Goal: Information Seeking & Learning: Learn about a topic

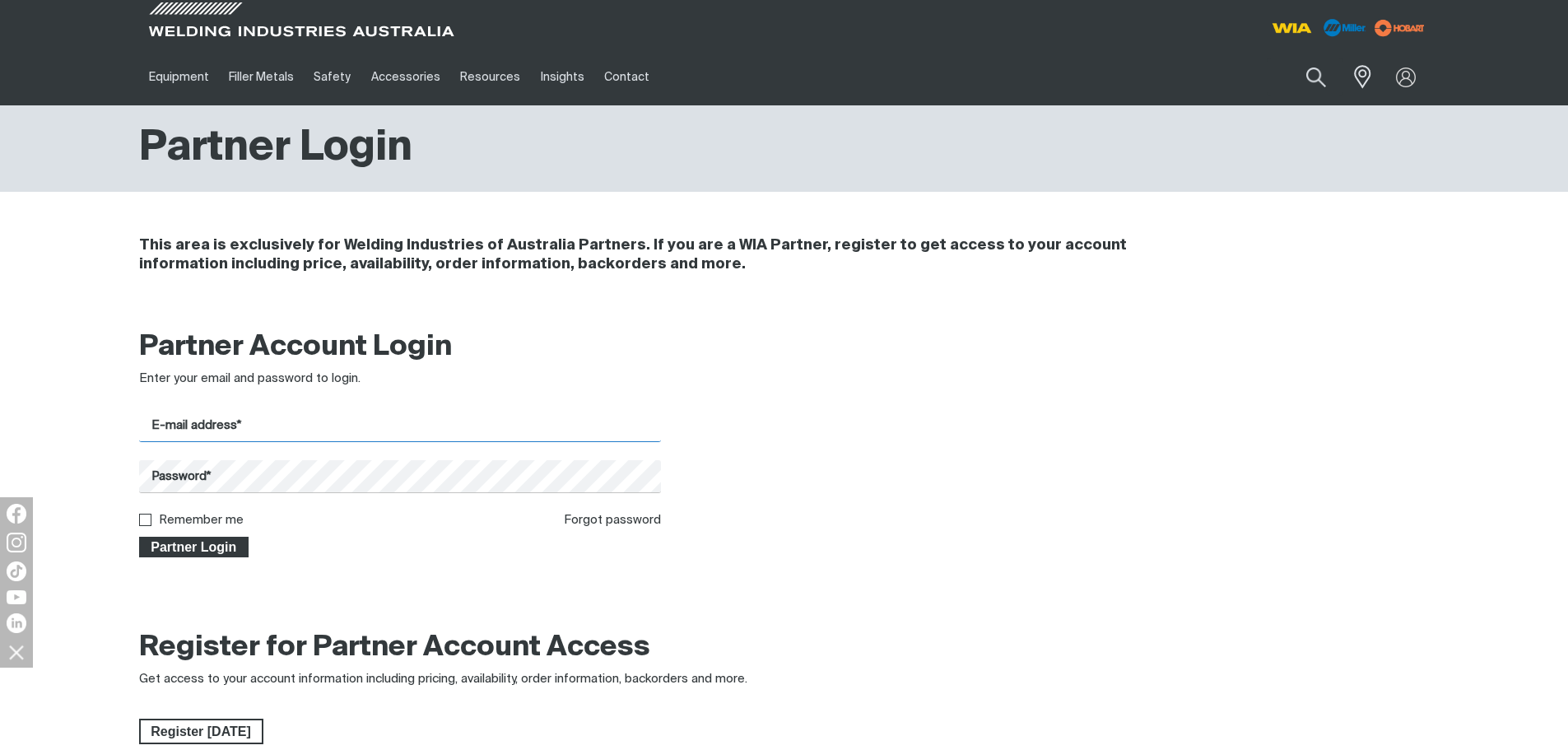
type input "[PERSON_NAME][EMAIL_ADDRESS][DOMAIN_NAME]"
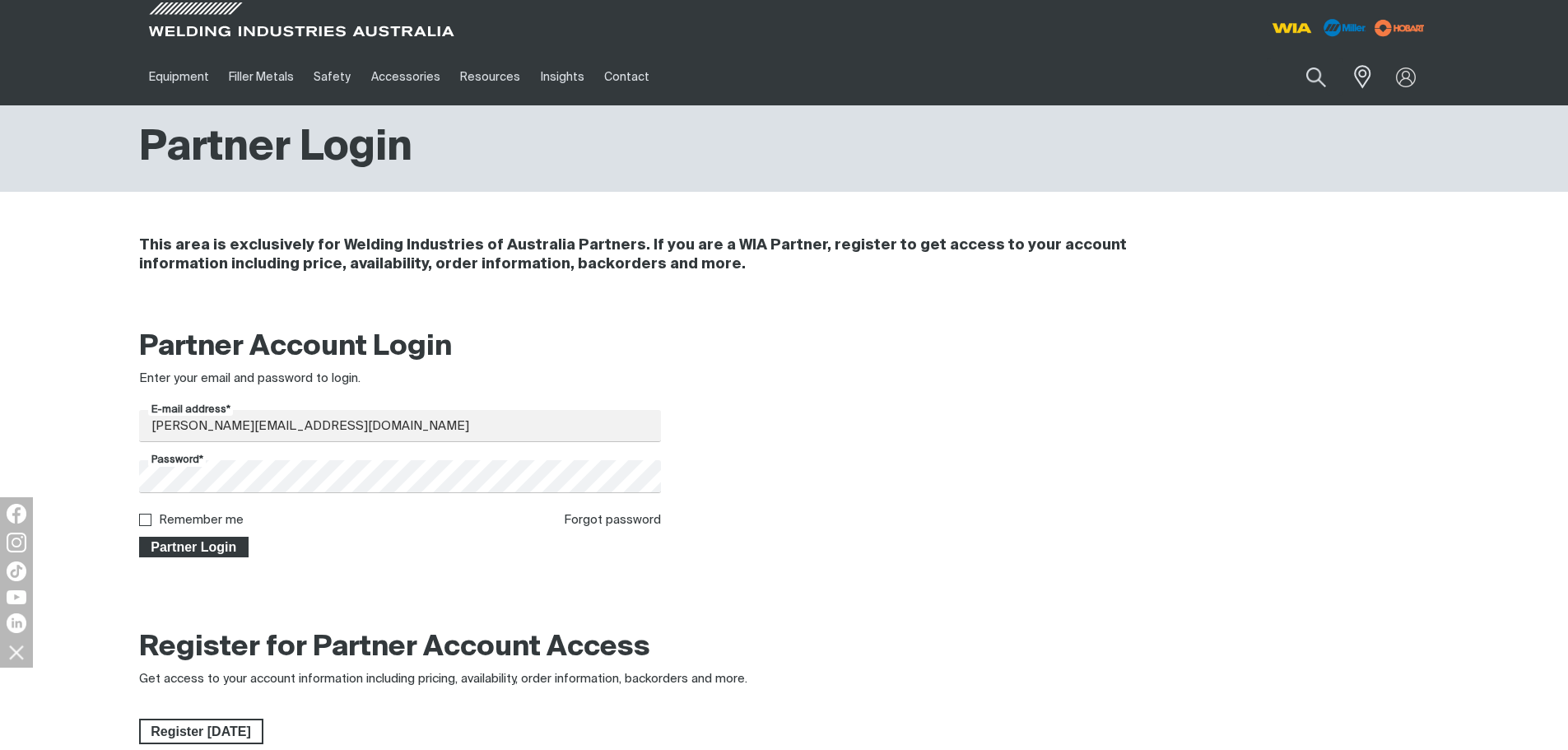
click at [205, 552] on span "Partner Login" at bounding box center [194, 547] width 107 height 21
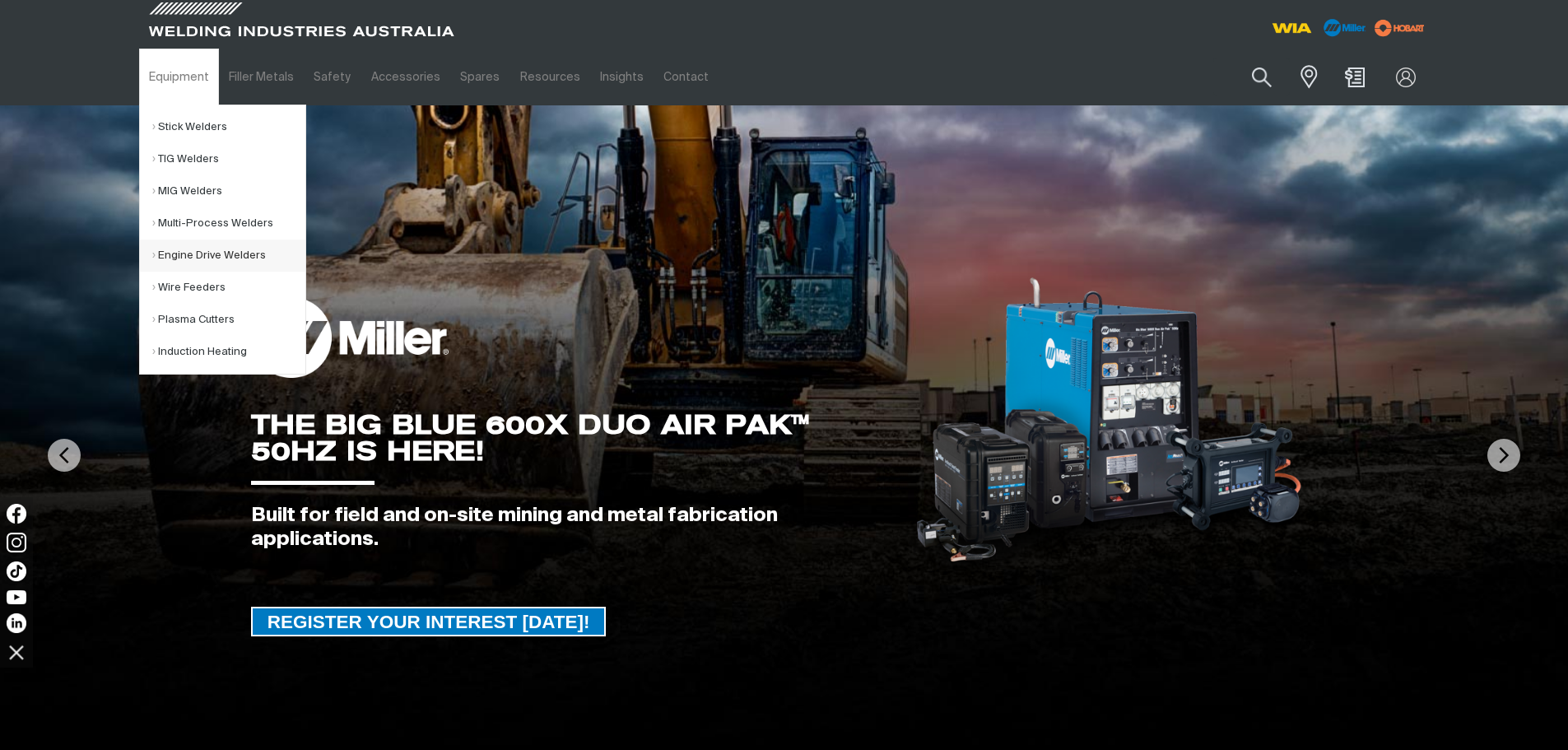
click at [188, 261] on link "Engine Drive Welders" at bounding box center [229, 255] width 153 height 32
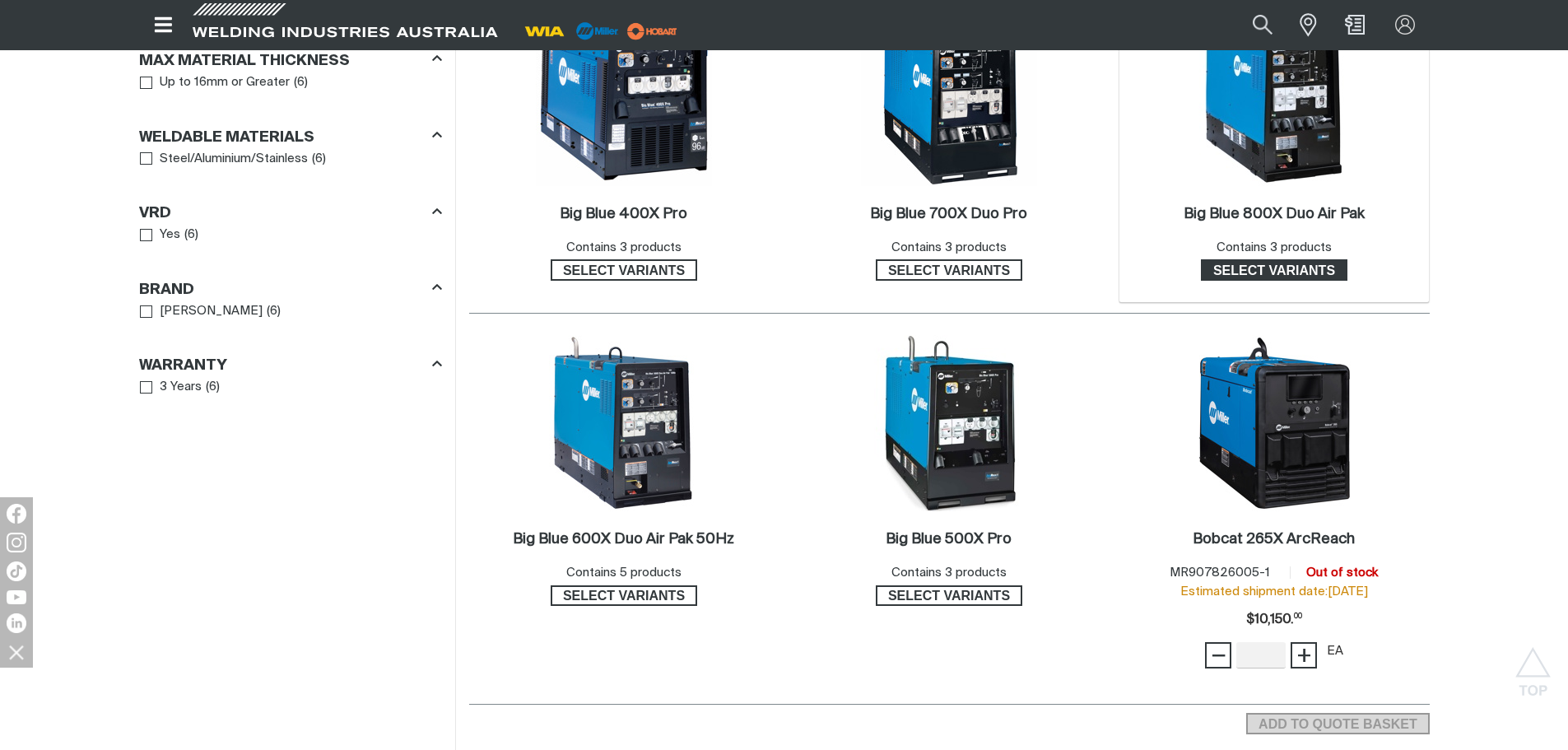
scroll to position [987, 0]
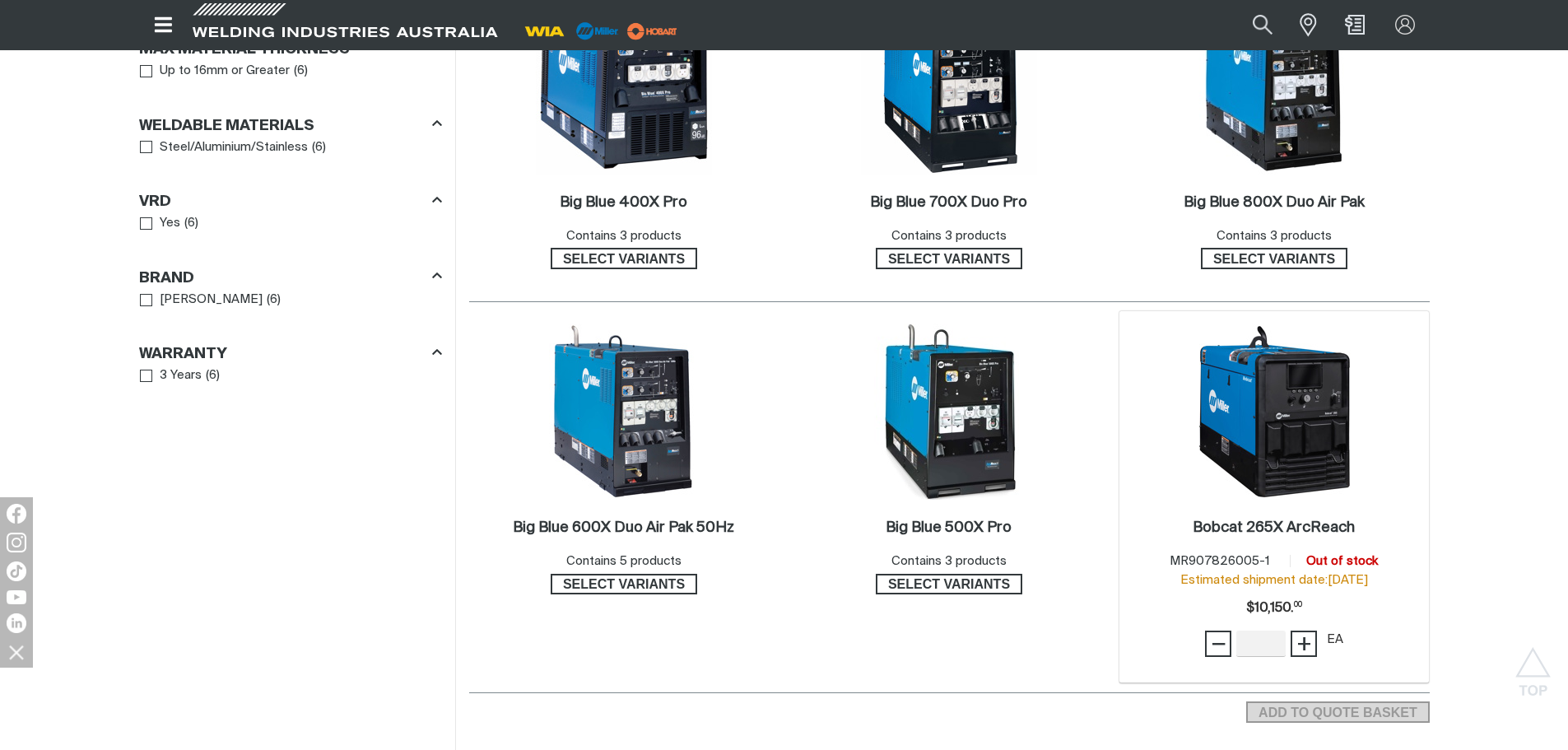
click at [1291, 447] on img at bounding box center [1274, 412] width 176 height 176
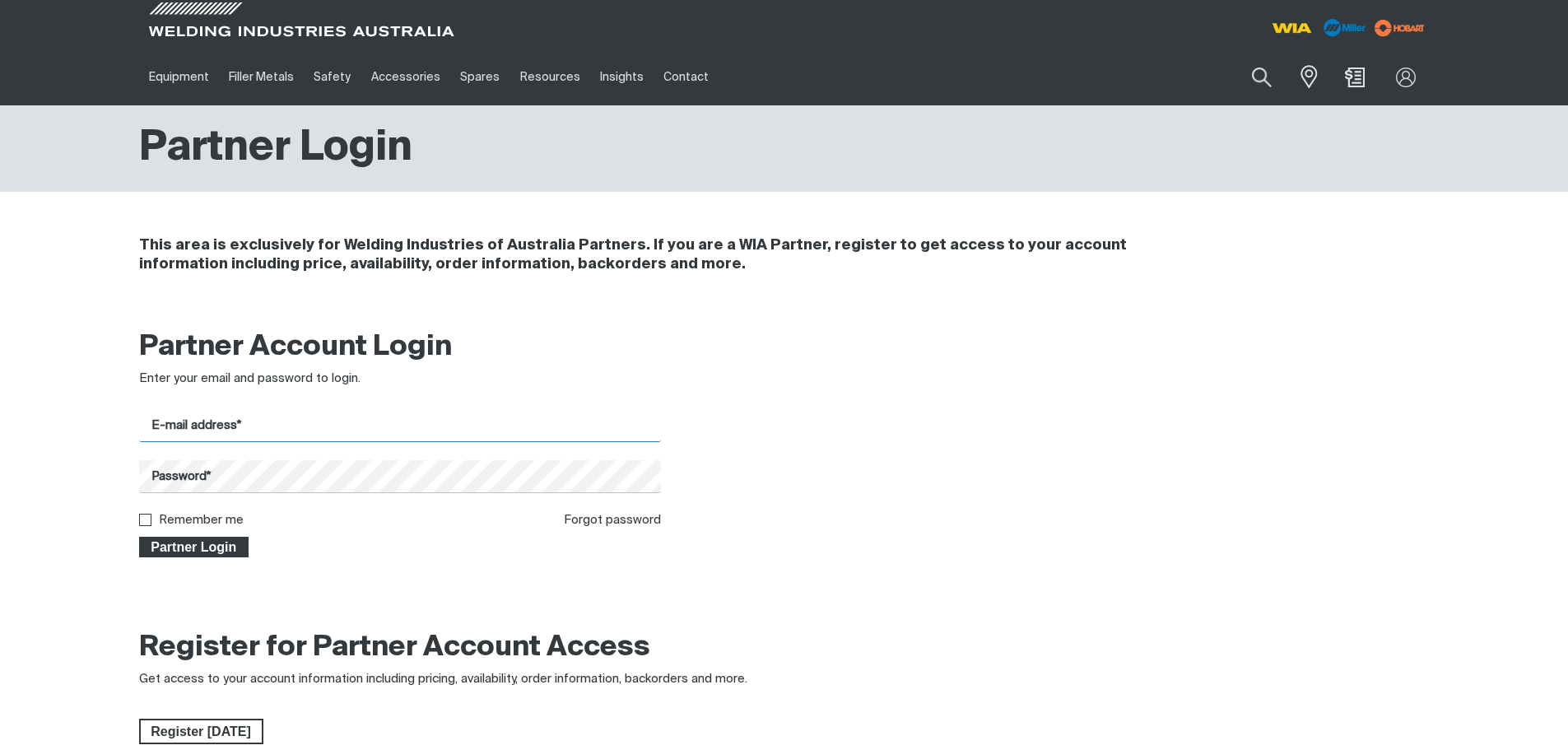
type input "[PERSON_NAME][EMAIL_ADDRESS][DOMAIN_NAME]"
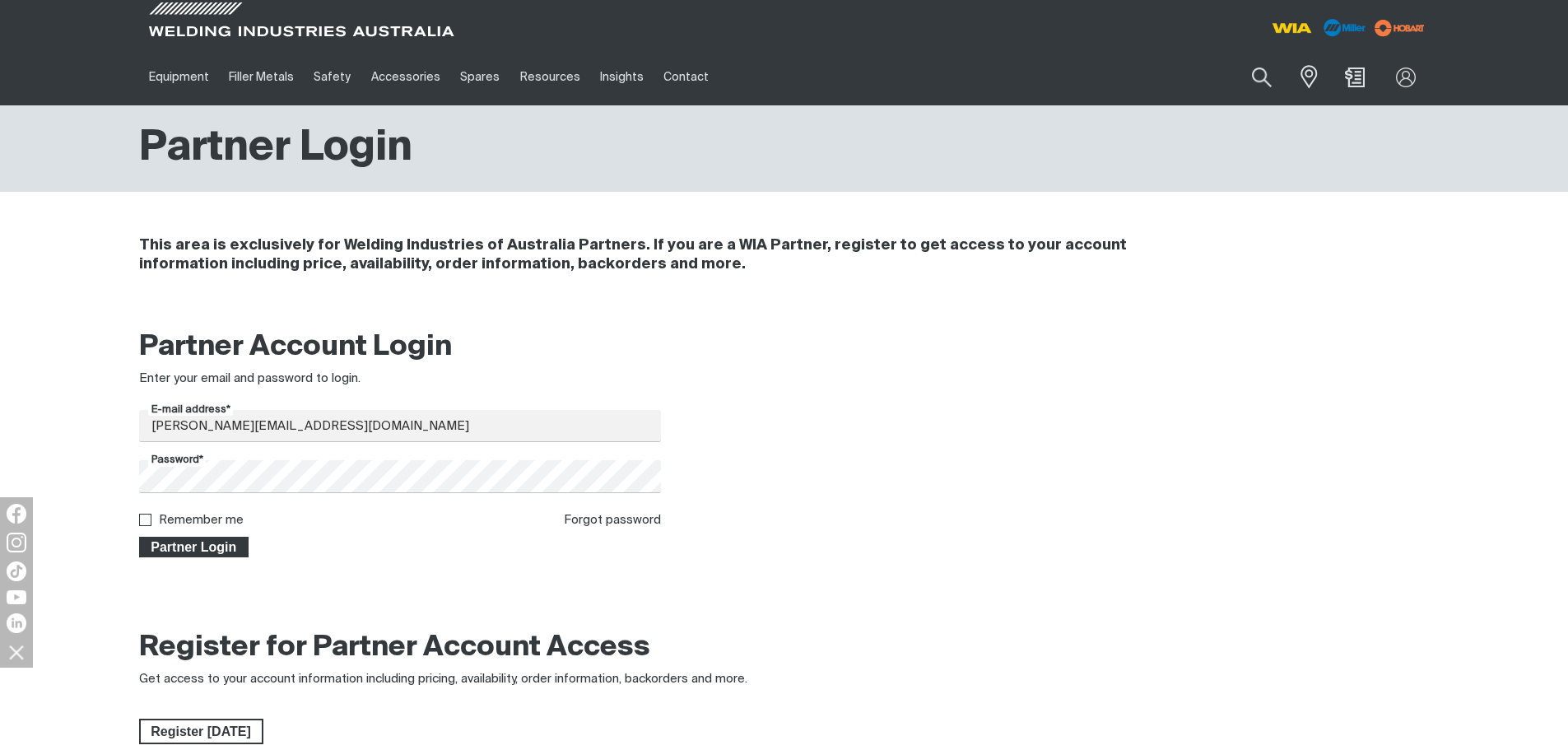
click at [171, 537] on button "Partner Login" at bounding box center [195, 547] width 110 height 21
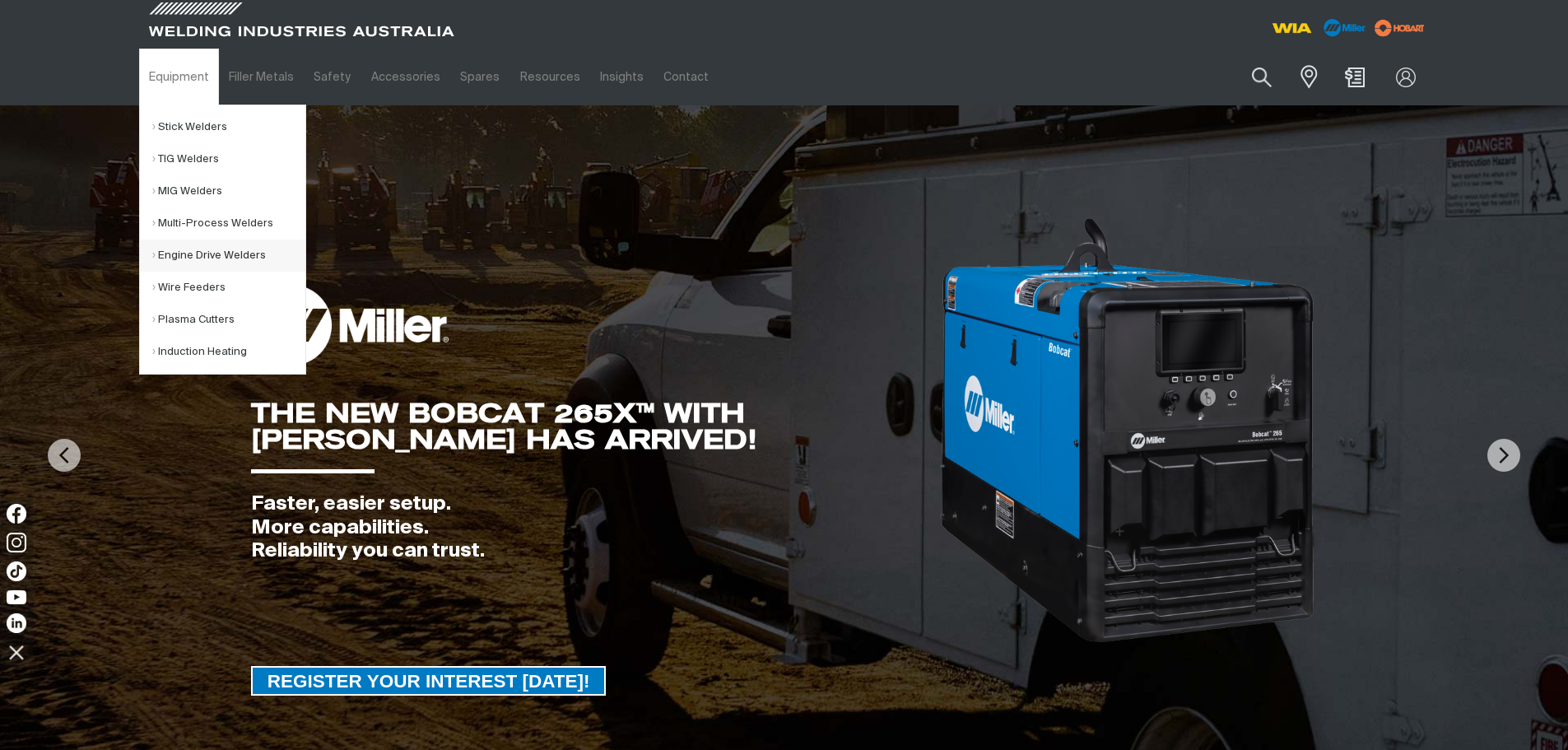
drag, startPoint x: 177, startPoint y: 254, endPoint x: 187, endPoint y: 250, distance: 10.8
click at [178, 254] on link "Engine Drive Welders" at bounding box center [229, 255] width 153 height 32
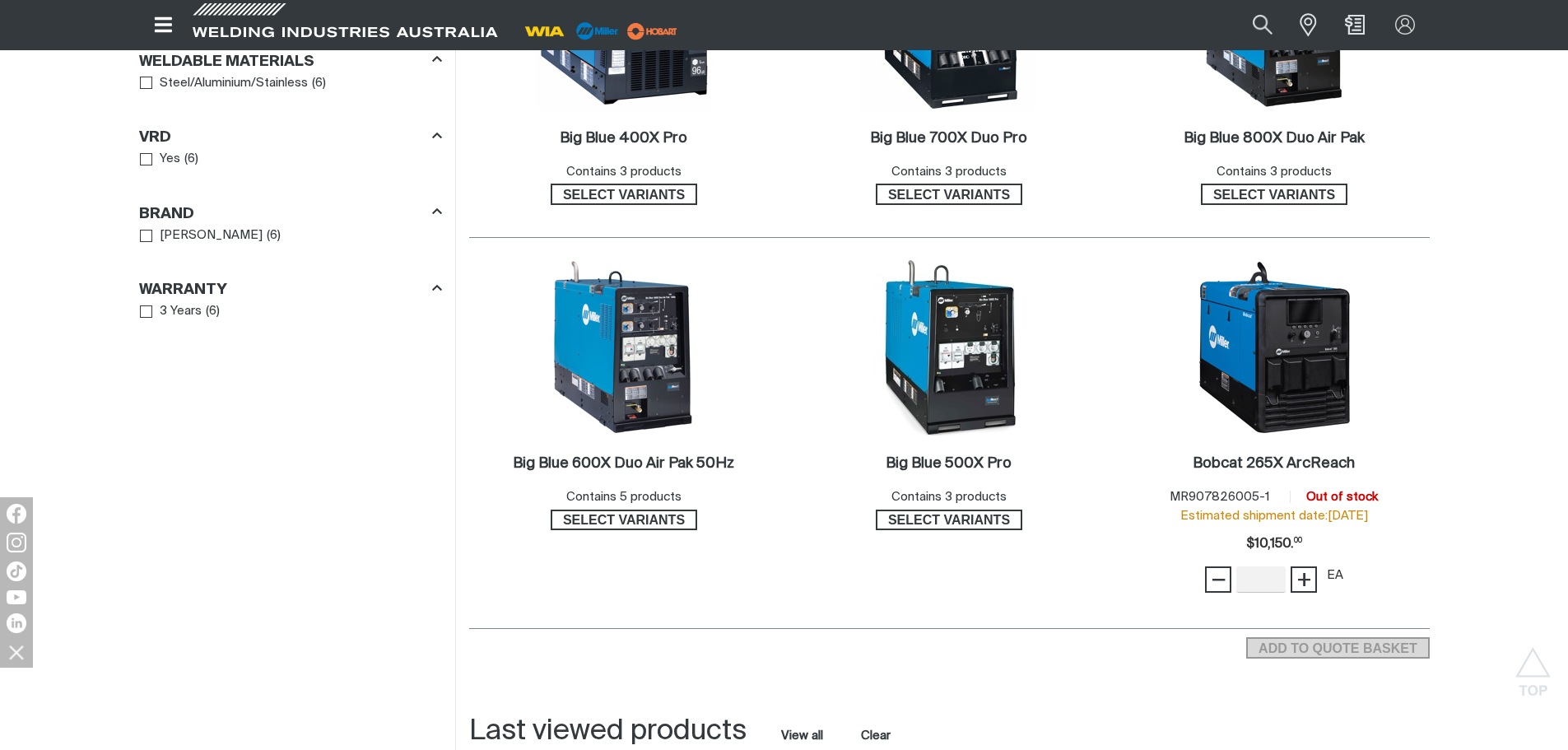
scroll to position [1070, 0]
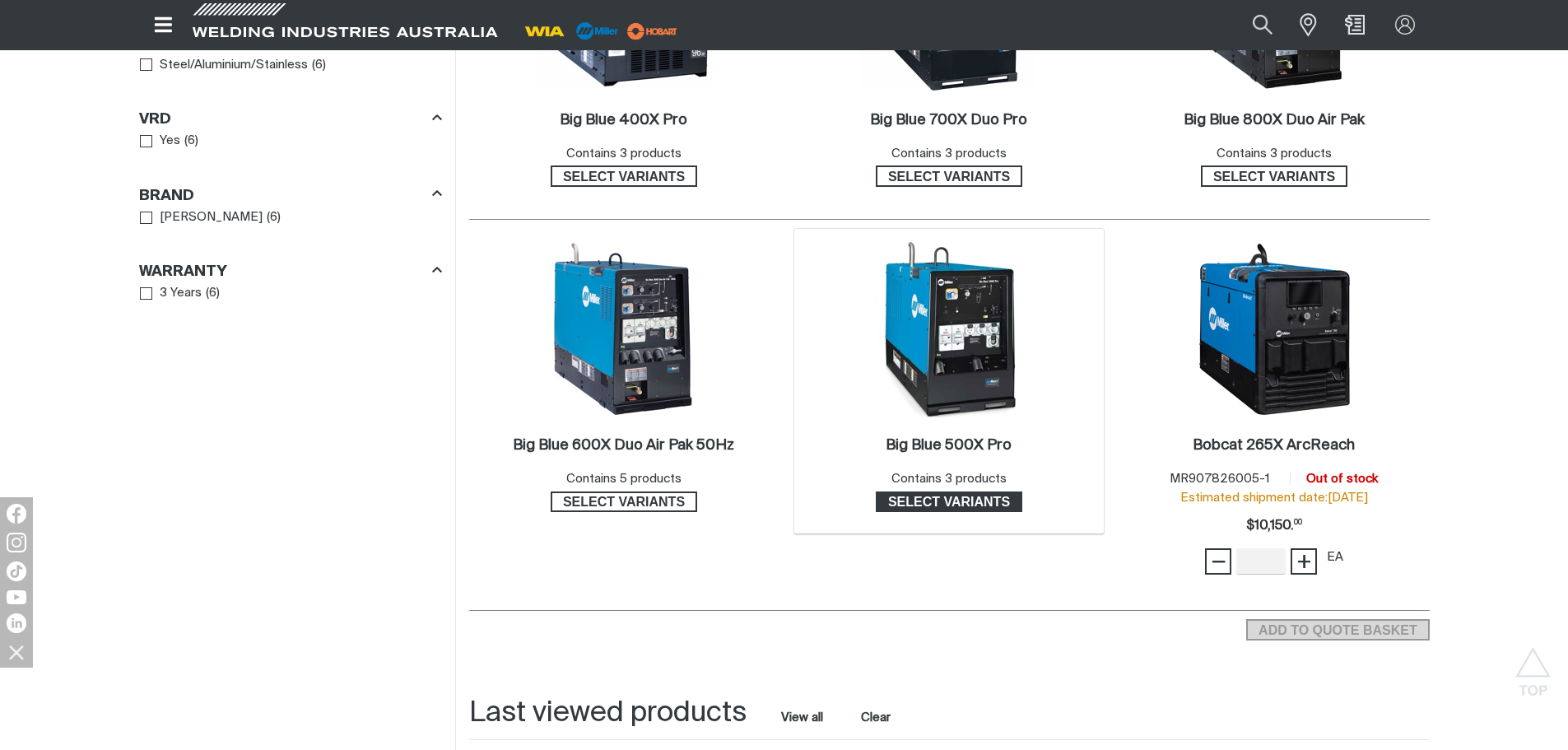
click at [965, 491] on link "Select variants" at bounding box center [949, 502] width 146 height 21
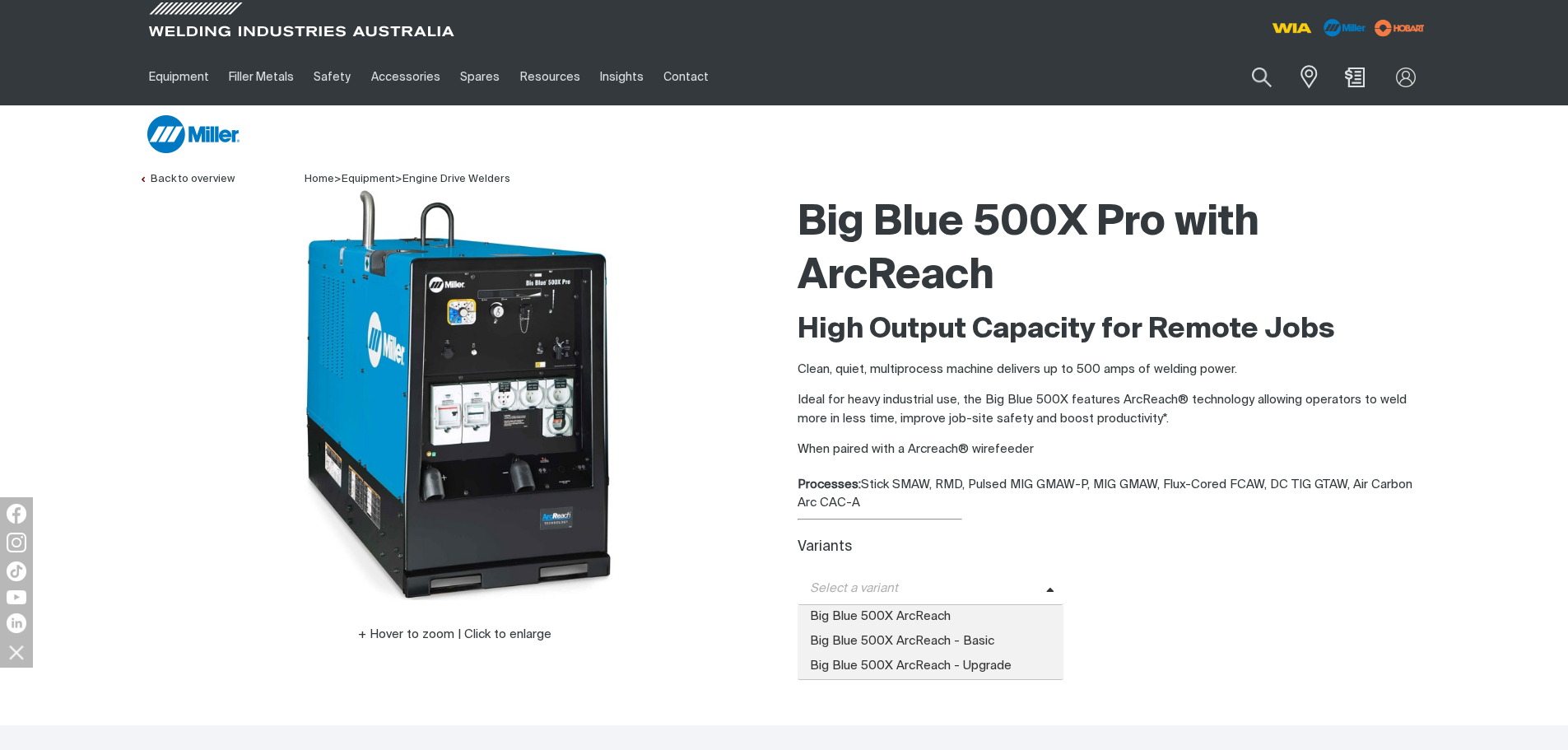
click at [903, 596] on span "Select a variant" at bounding box center [922, 589] width 249 height 19
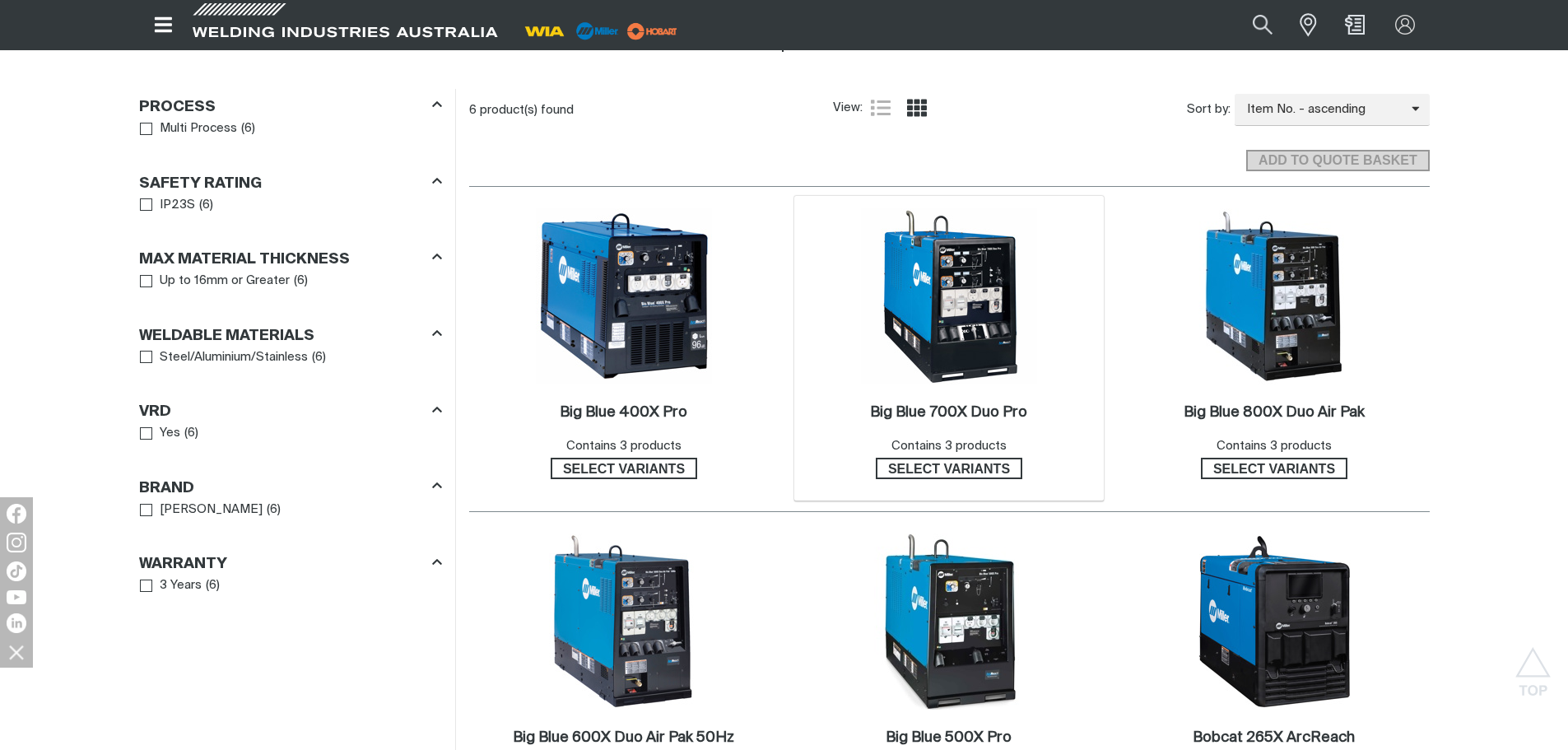
scroll to position [741, 0]
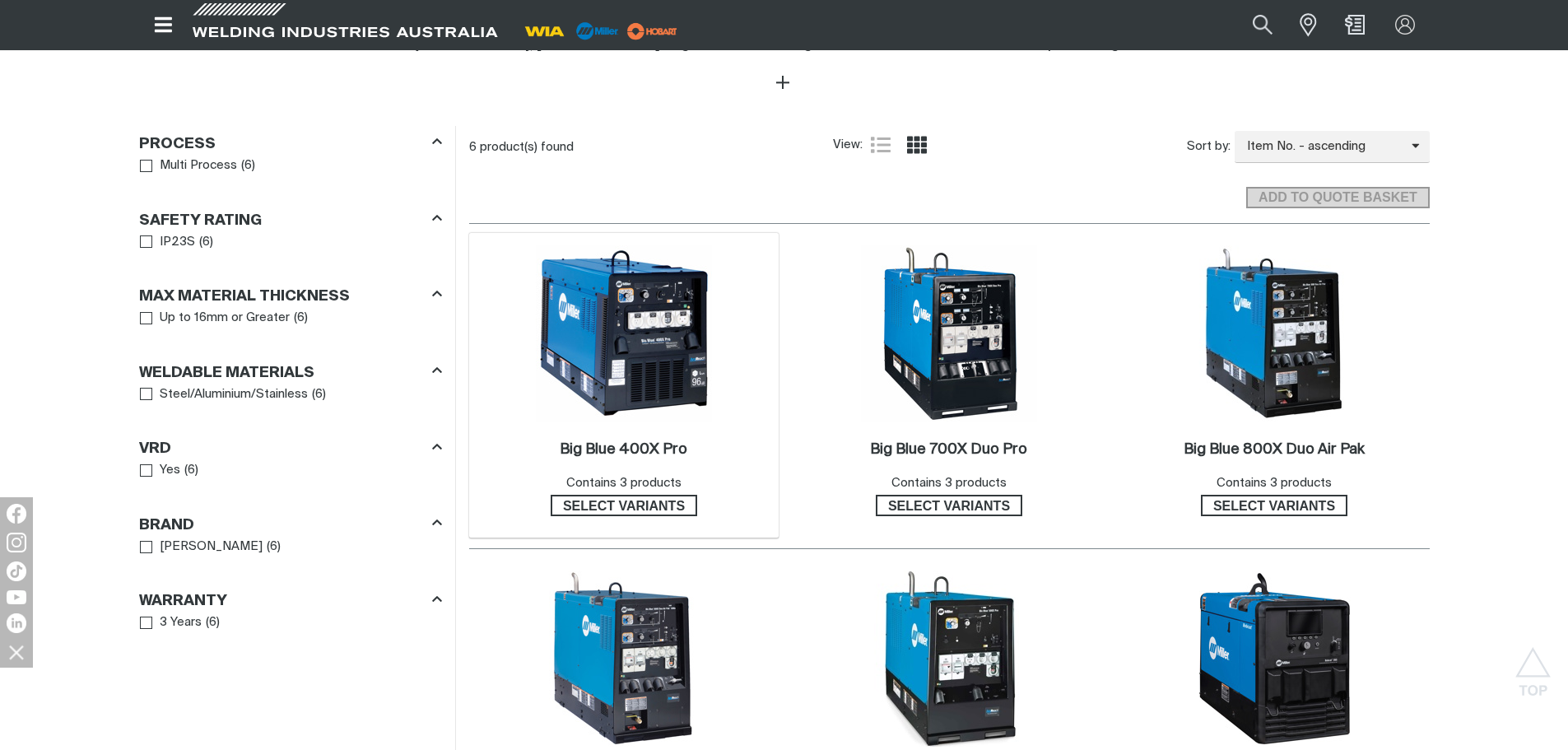
click at [598, 338] on img at bounding box center [624, 333] width 176 height 176
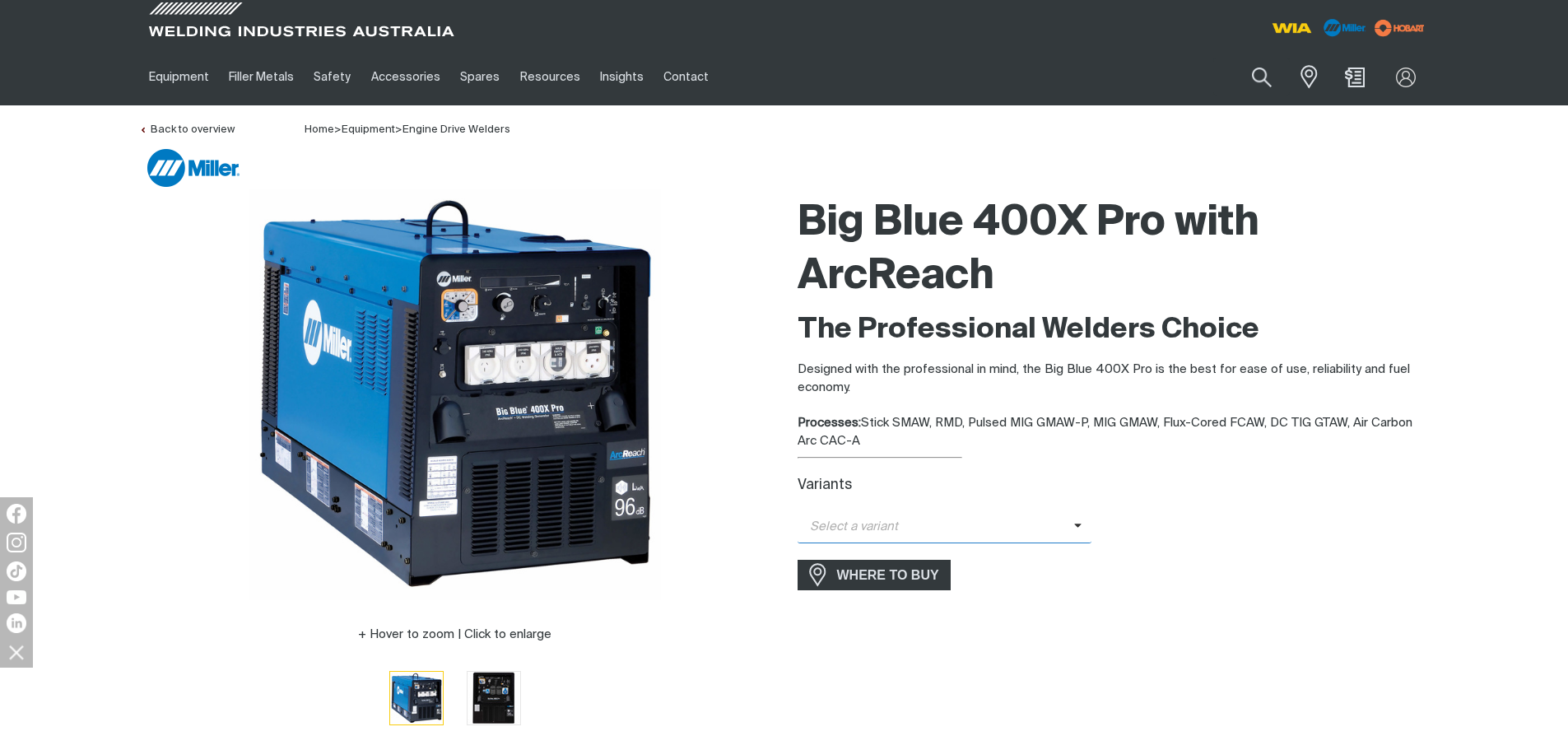
click at [894, 538] on span "Select a variant" at bounding box center [945, 527] width 295 height 32
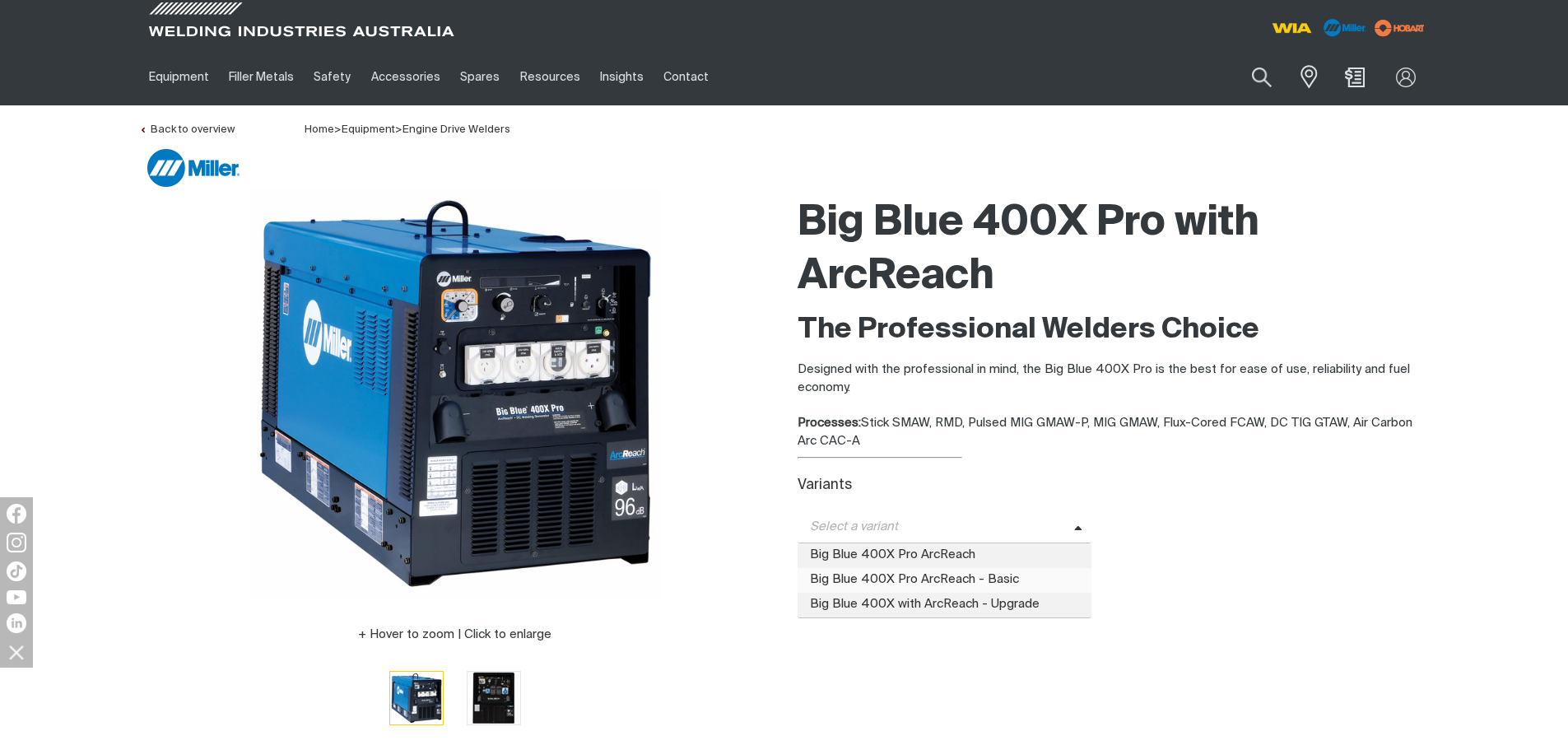
click at [889, 577] on span "Big Blue 400X Pro ArcReach - Basic" at bounding box center [945, 579] width 295 height 24
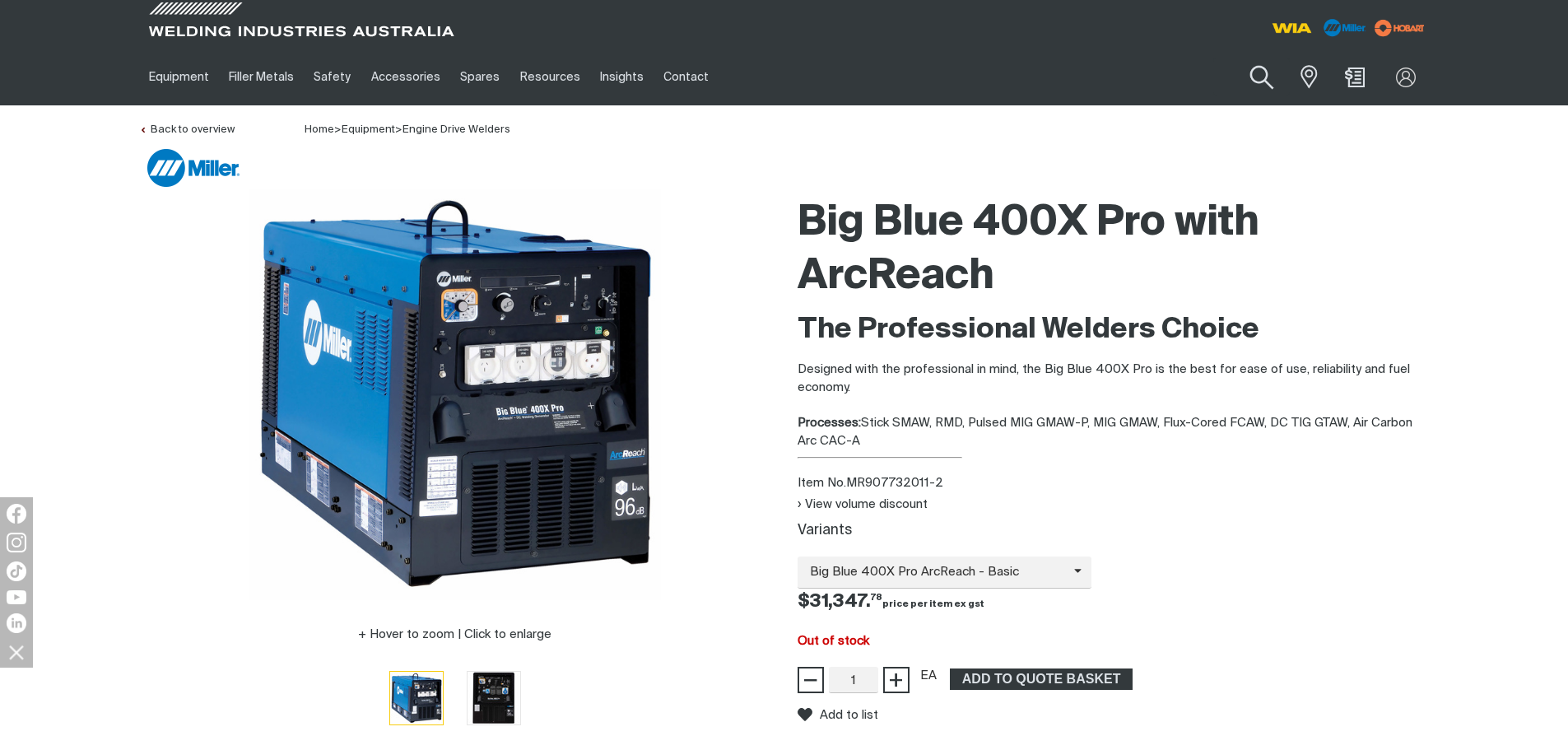
click at [1256, 71] on button "Search products" at bounding box center [1262, 78] width 67 height 47
paste input "M907763001-1P"
type input "M907763001-1P"
click at [1234, 57] on button "Search products" at bounding box center [1262, 77] width 56 height 39
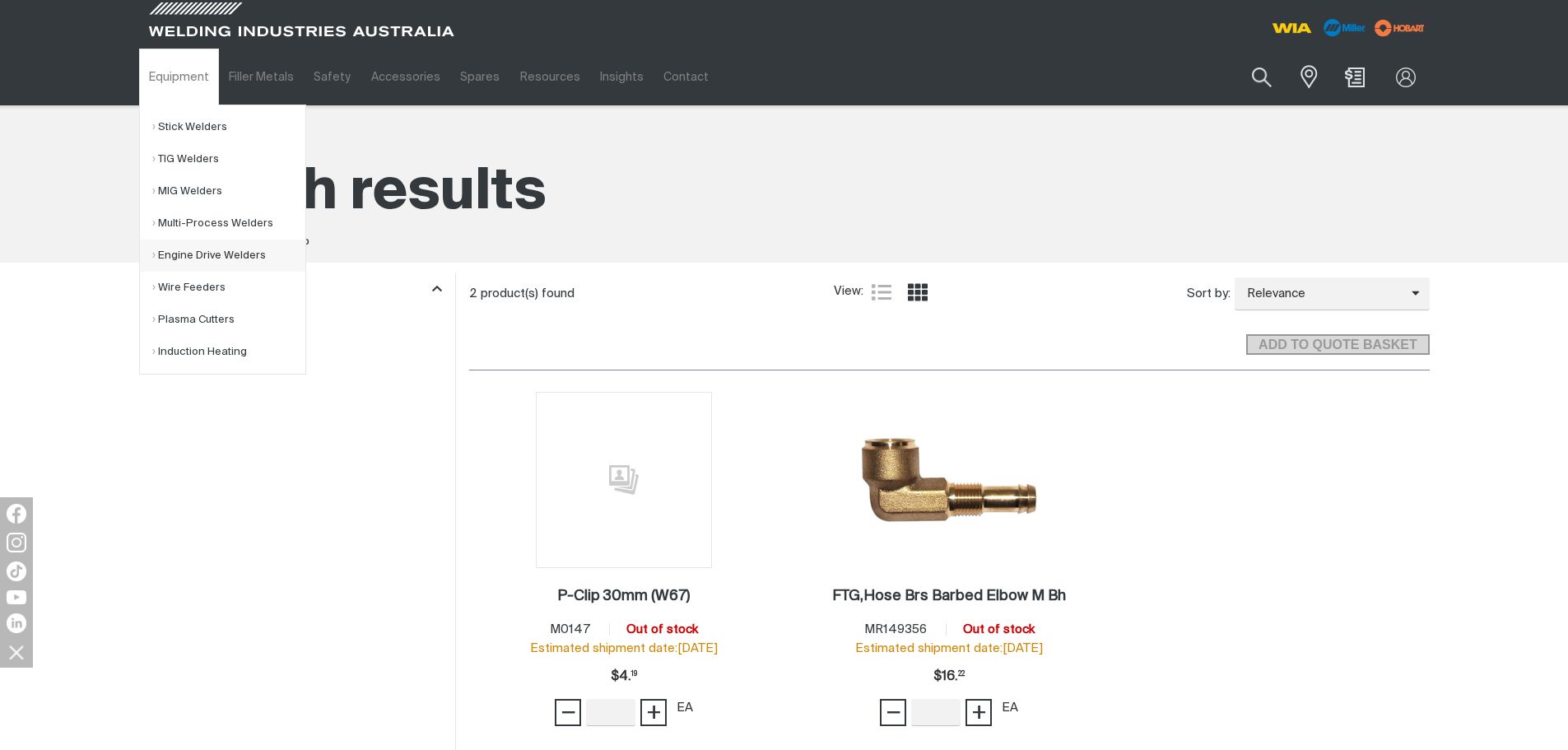
click at [188, 248] on link "Engine Drive Welders" at bounding box center [229, 255] width 153 height 32
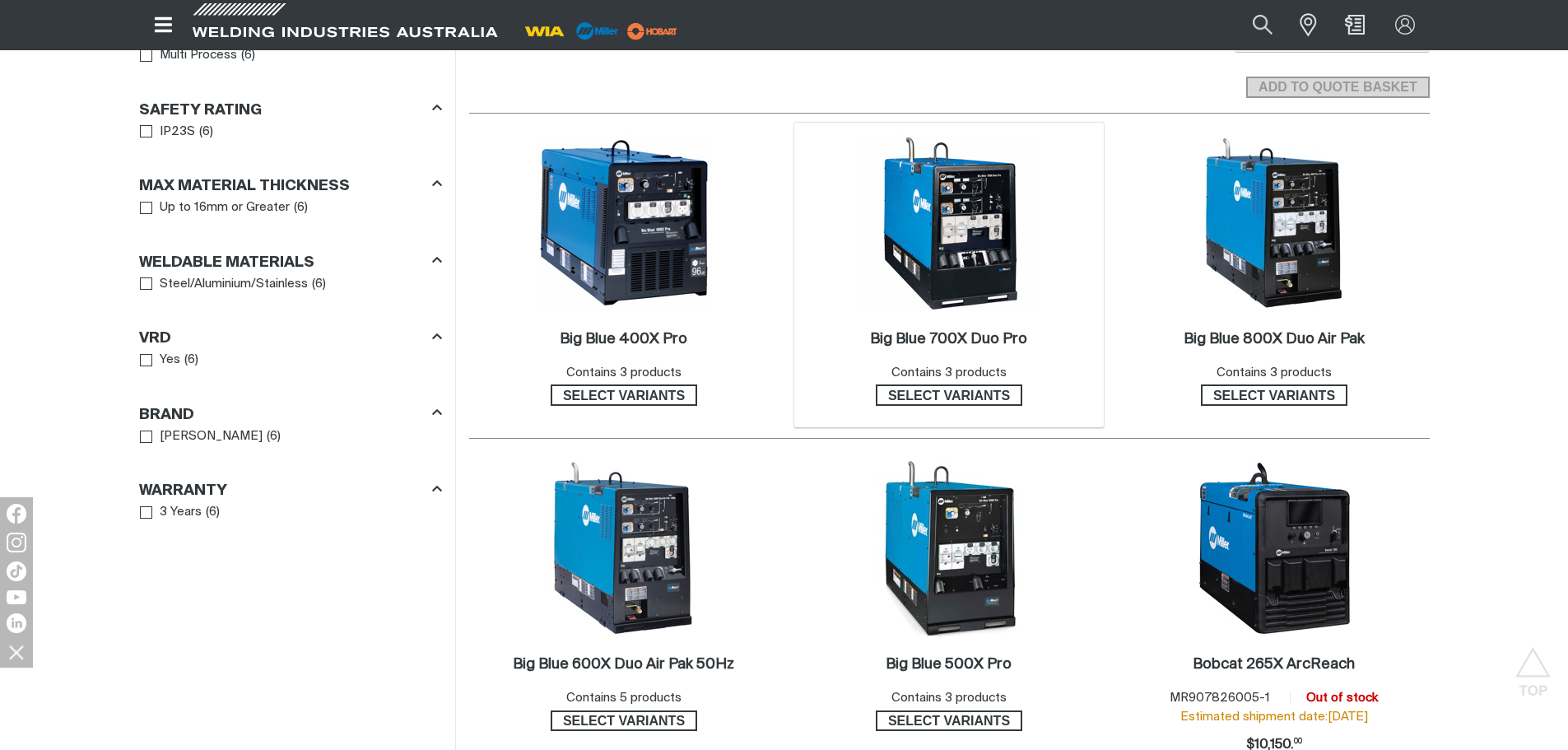
scroll to position [987, 0]
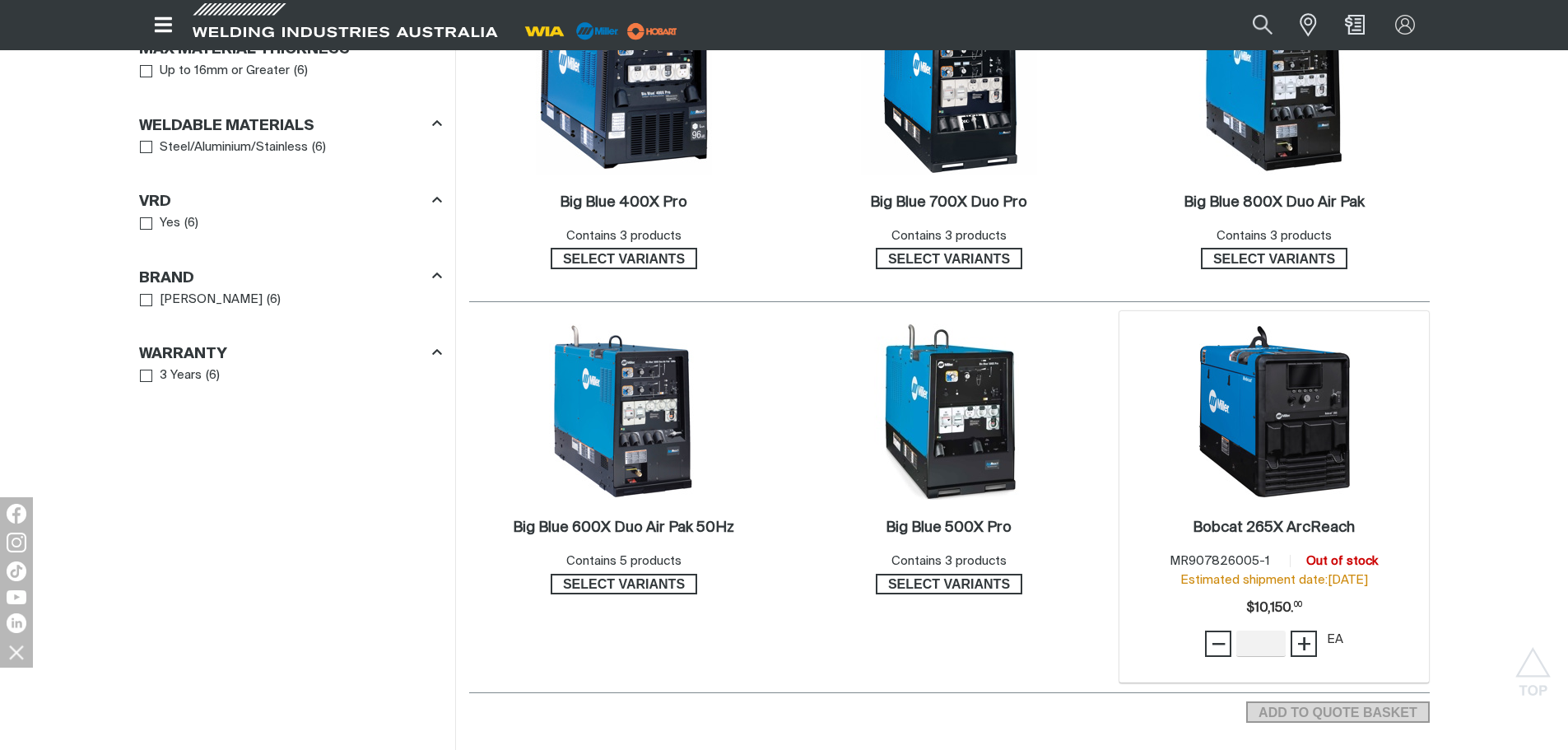
click at [1308, 410] on img at bounding box center [1274, 412] width 176 height 176
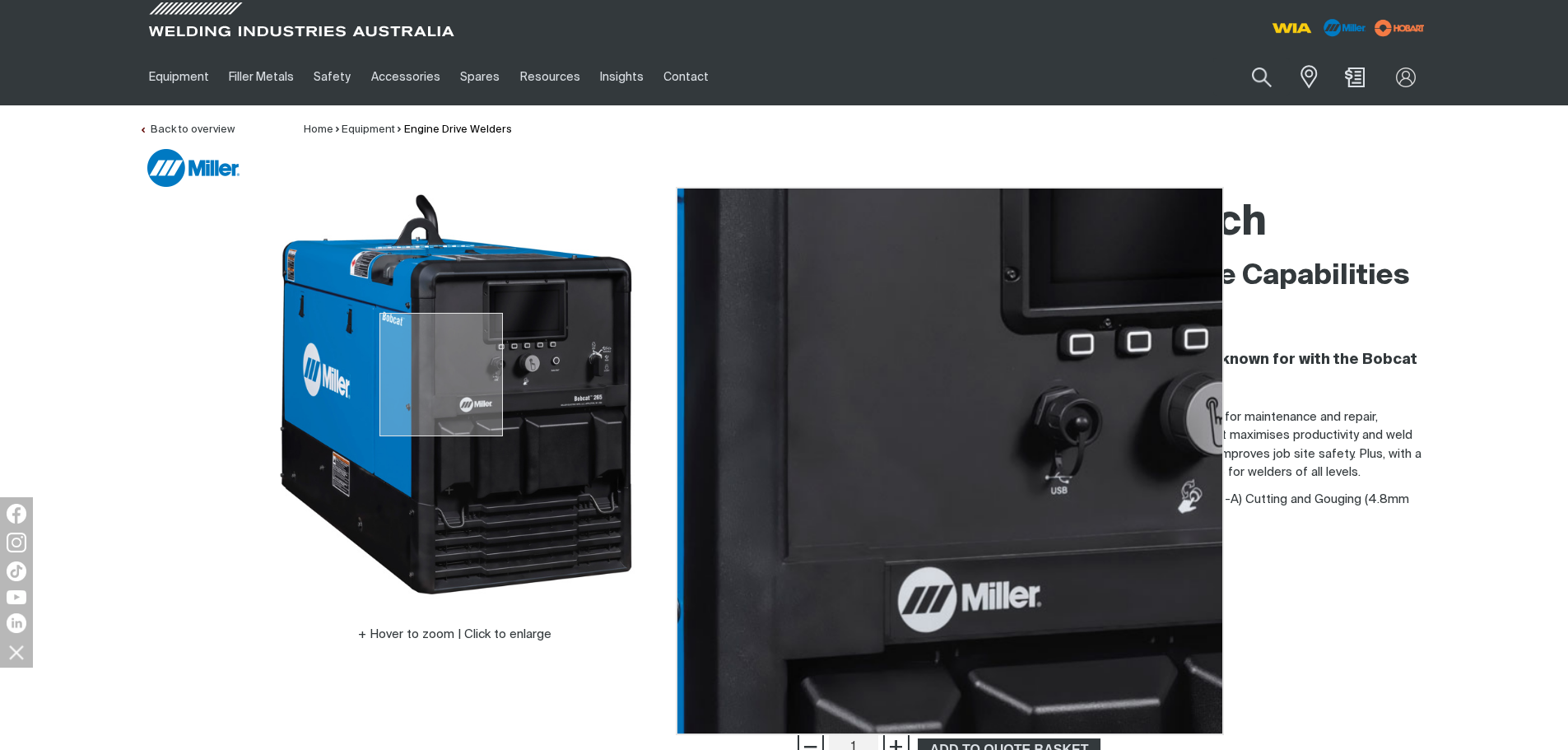
click at [441, 374] on img at bounding box center [455, 394] width 412 height 412
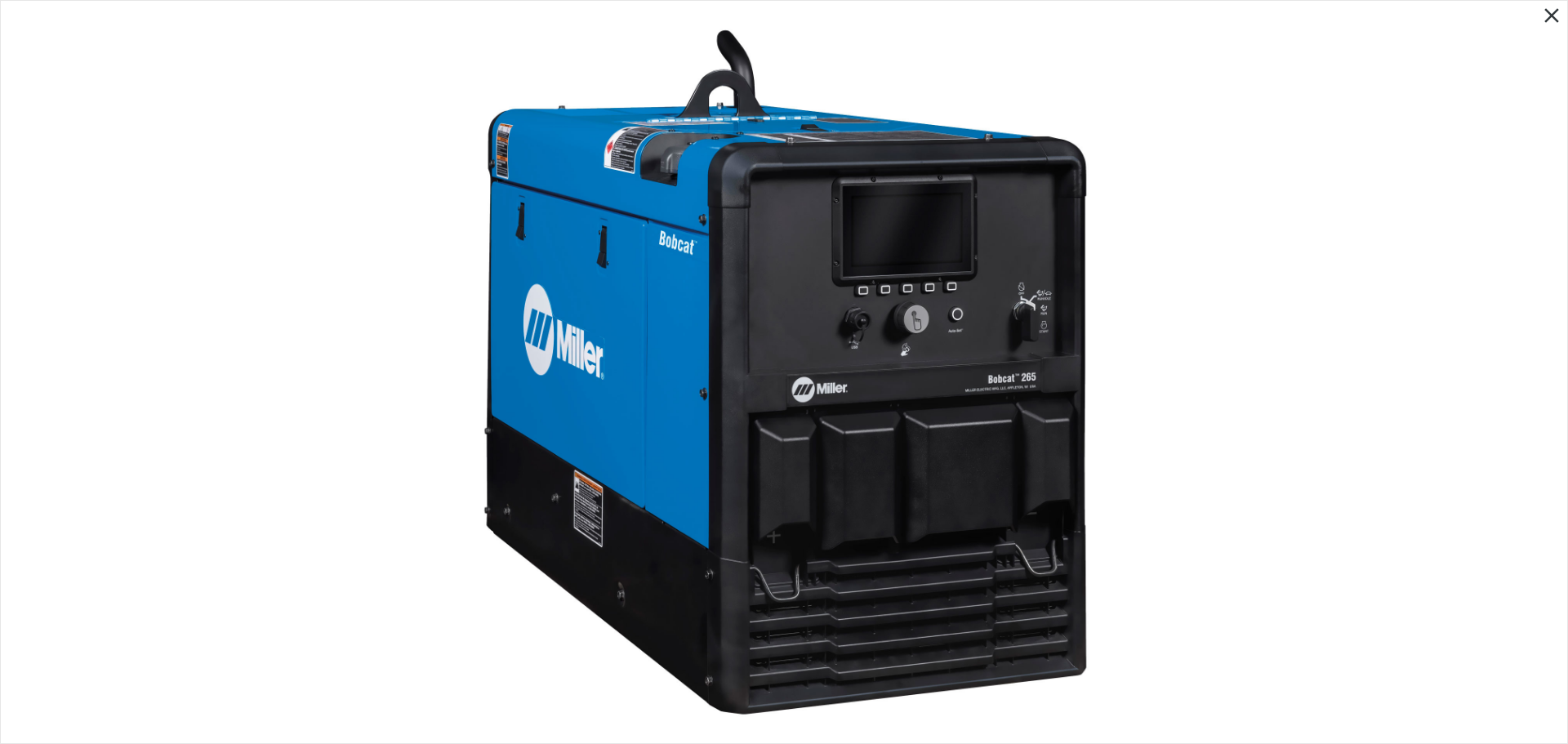
click at [947, 344] on img at bounding box center [784, 372] width 706 height 706
click at [1150, 324] on div at bounding box center [784, 372] width 1566 height 742
click at [1550, 13] on icon "Close pop-up overlay" at bounding box center [1551, 14] width 14 height 14
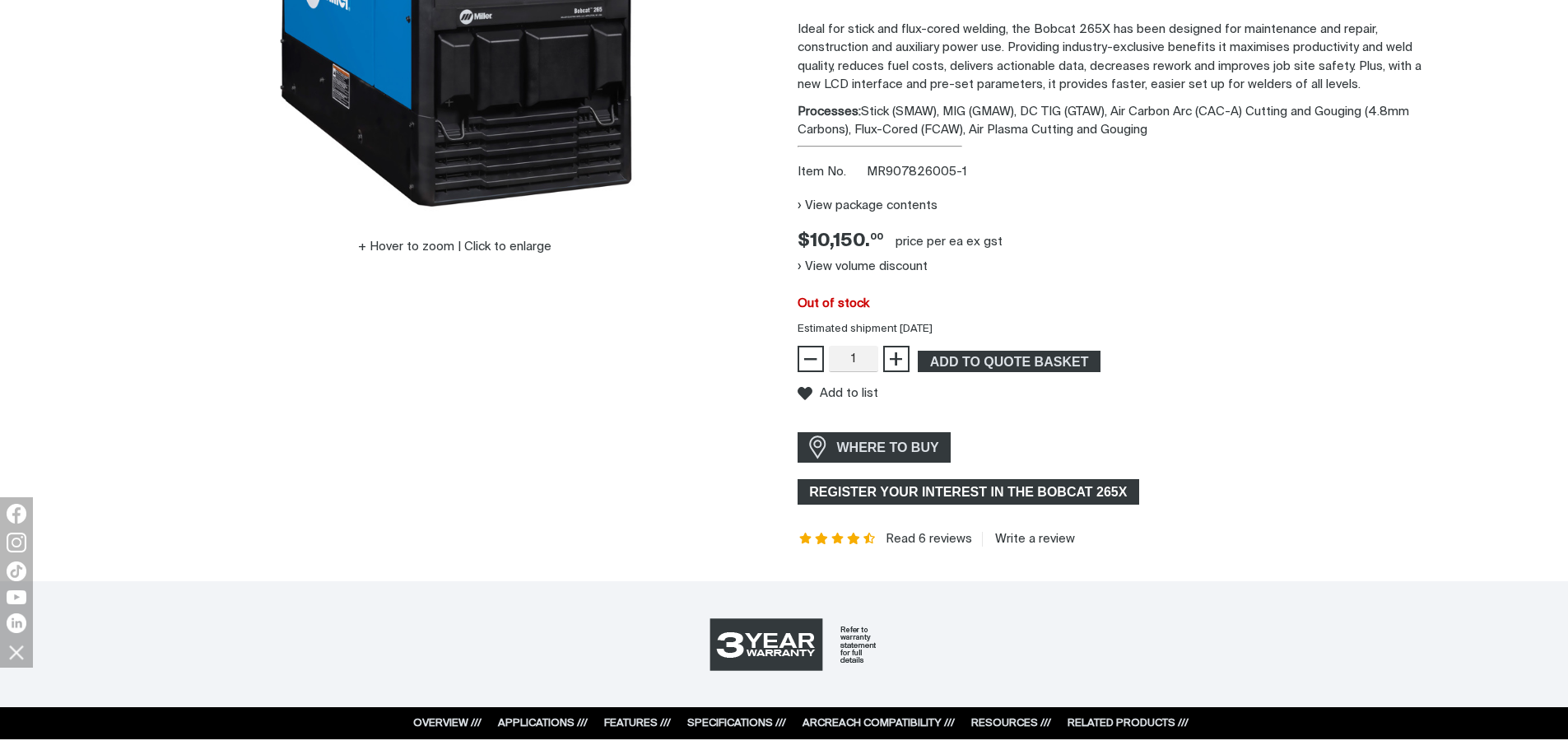
scroll to position [412, 0]
